Goal: Information Seeking & Learning: Learn about a topic

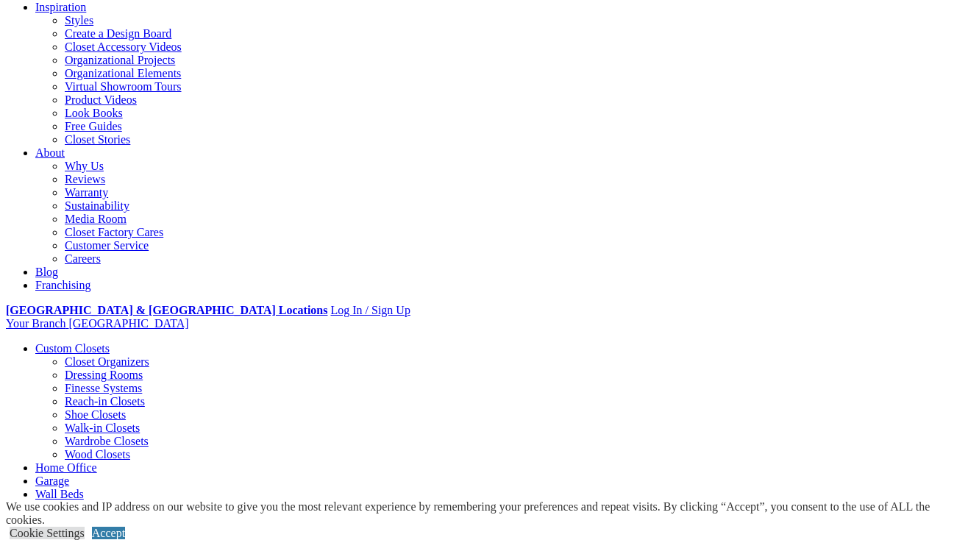
scroll to position [263, 0]
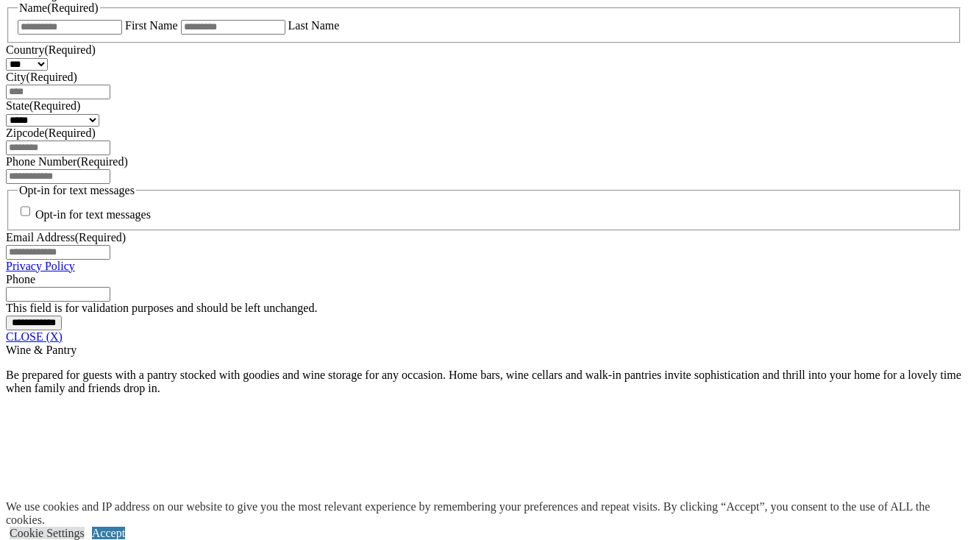
scroll to position [1028, 0]
click at [63, 342] on link "CLOSE (X)" at bounding box center [34, 336] width 57 height 13
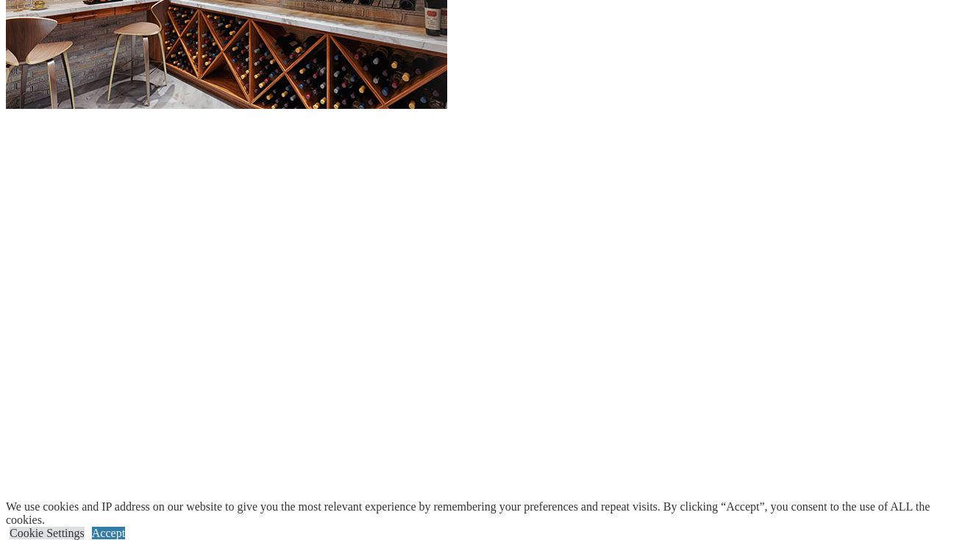
scroll to position [1610, 0]
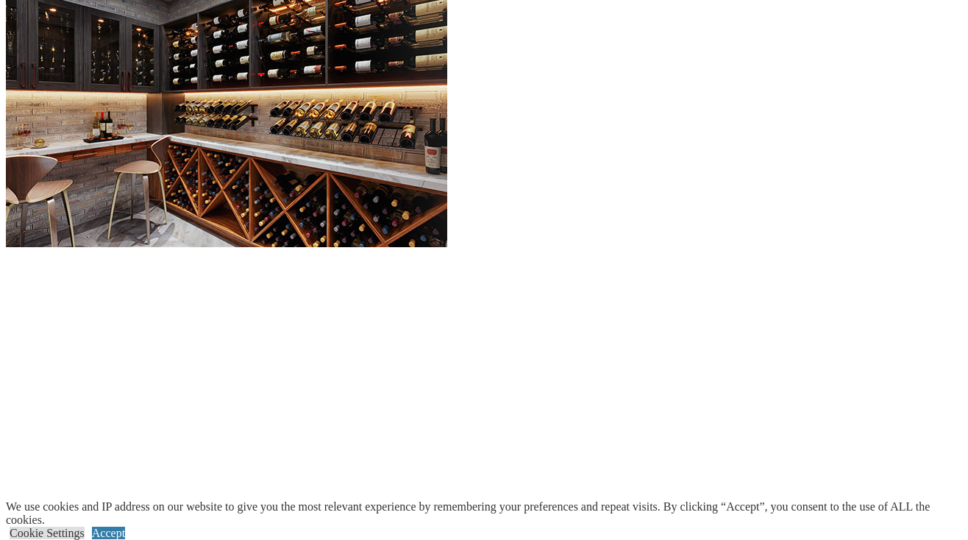
scroll to position [508, 0]
